Goal: Transaction & Acquisition: Obtain resource

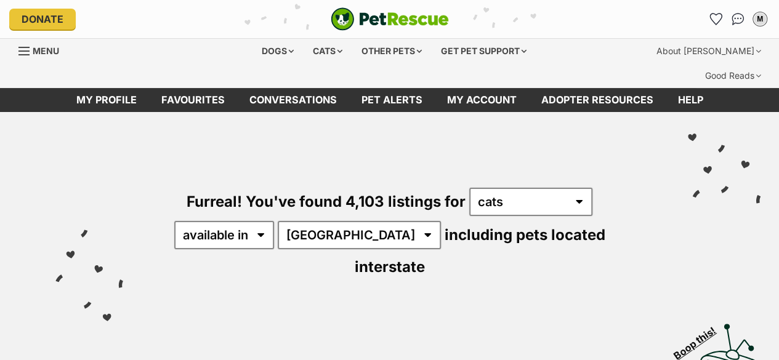
scroll to position [103, 0]
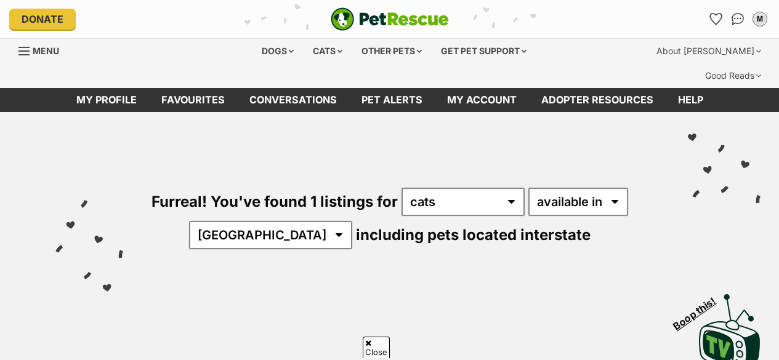
scroll to position [351, 0]
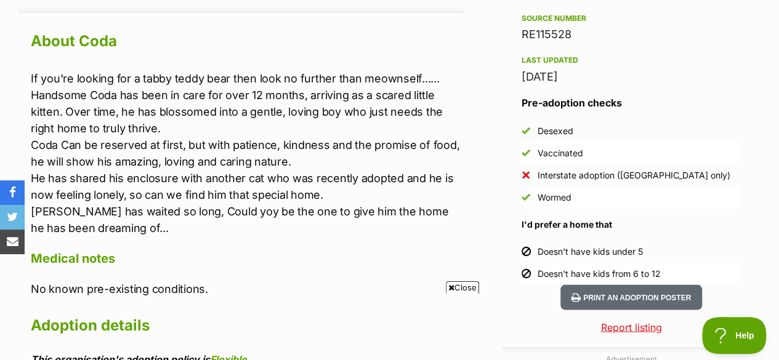
scroll to position [1096, 0]
click at [661, 284] on button "Print an adoption poster" at bounding box center [631, 296] width 142 height 25
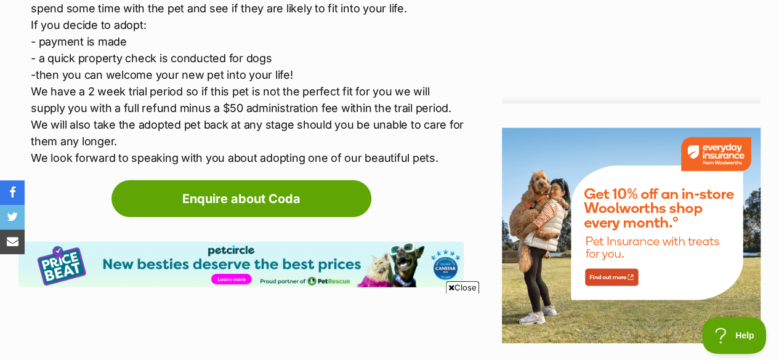
scroll to position [1569, 0]
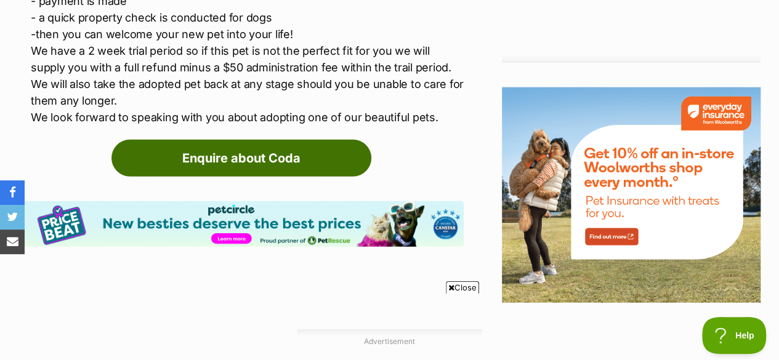
click at [299, 140] on link "Enquire about Coda" at bounding box center [241, 158] width 260 height 37
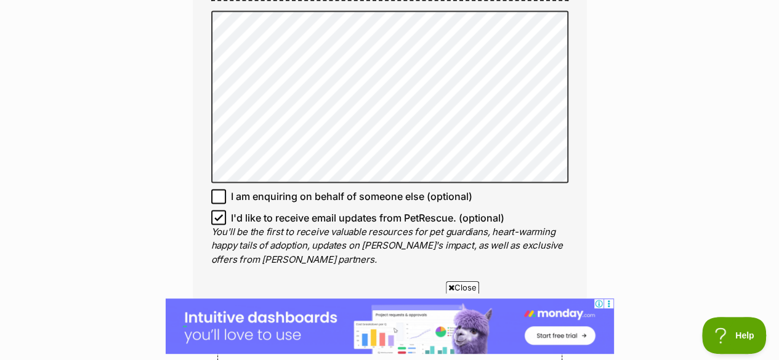
scroll to position [951, 0]
click at [215, 212] on icon at bounding box center [218, 216] width 9 height 9
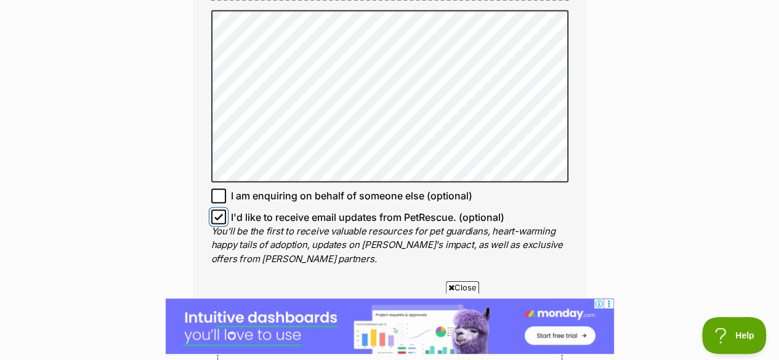
click at [215, 209] on input "I'd like to receive email updates from PetRescue. (optional)" at bounding box center [218, 216] width 15 height 15
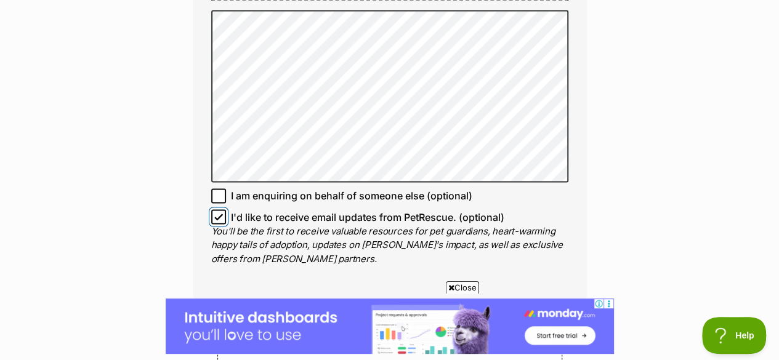
checkbox input "false"
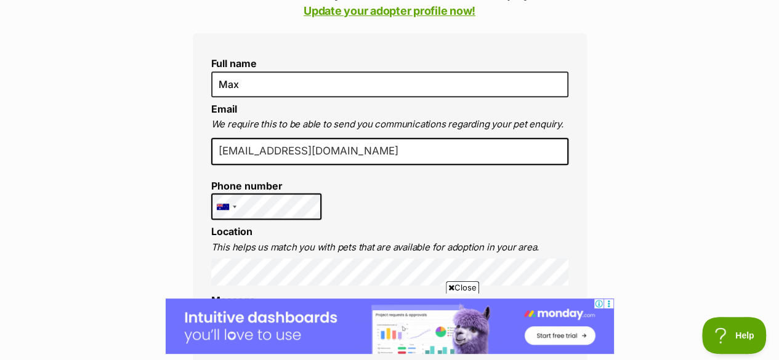
scroll to position [379, 0]
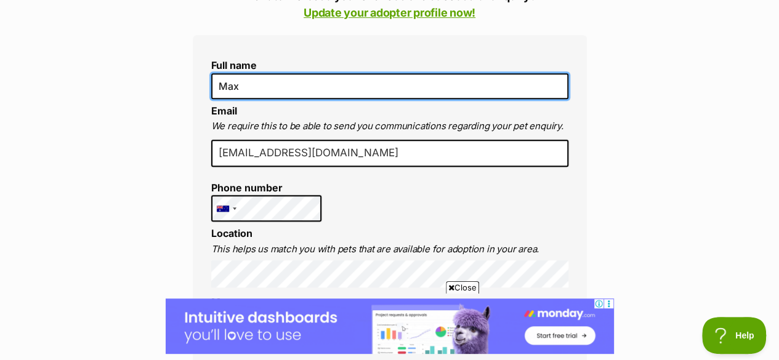
click at [287, 73] on input "Max" at bounding box center [389, 86] width 357 height 26
type input "M"
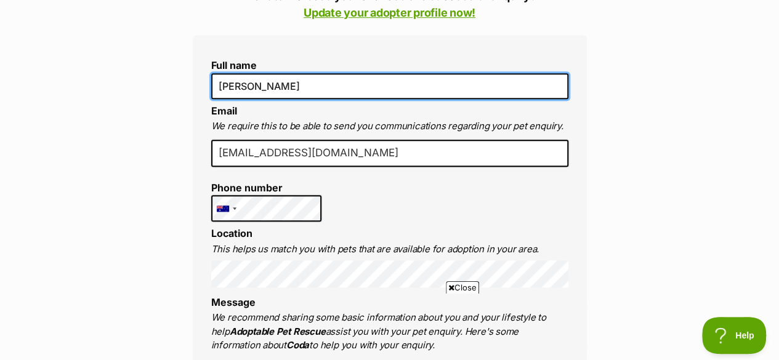
type input "Dianne"
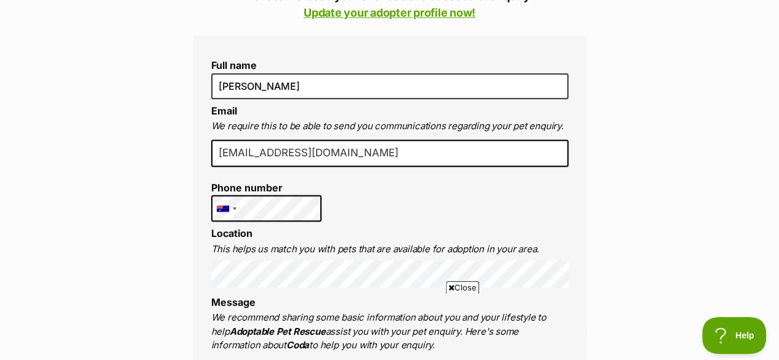
click at [281, 140] on input "shestheproblem17@gmail.com" at bounding box center [389, 153] width 357 height 27
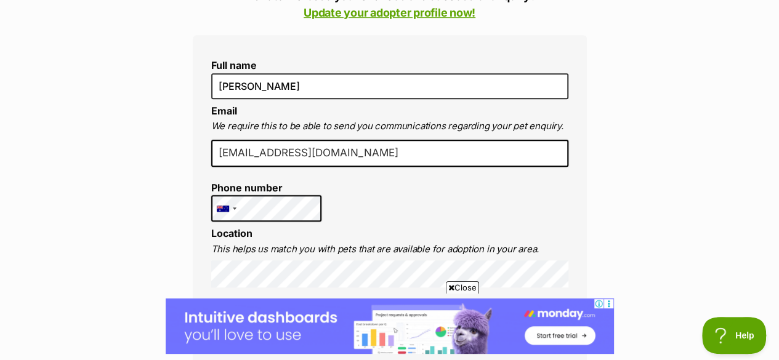
scroll to position [0, 0]
drag, startPoint x: 368, startPoint y: 129, endPoint x: 209, endPoint y: 129, distance: 159.5
